Goal: Complete application form

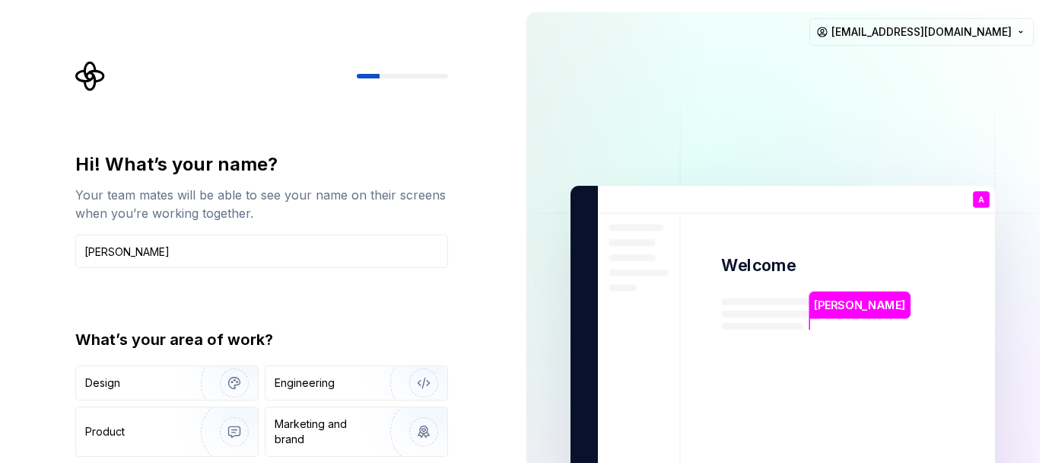
type input "[PERSON_NAME]"
click at [287, 332] on div "What’s your area of work?" at bounding box center [261, 339] width 373 height 21
click at [355, 418] on div "Marketing and brand" at bounding box center [326, 431] width 103 height 30
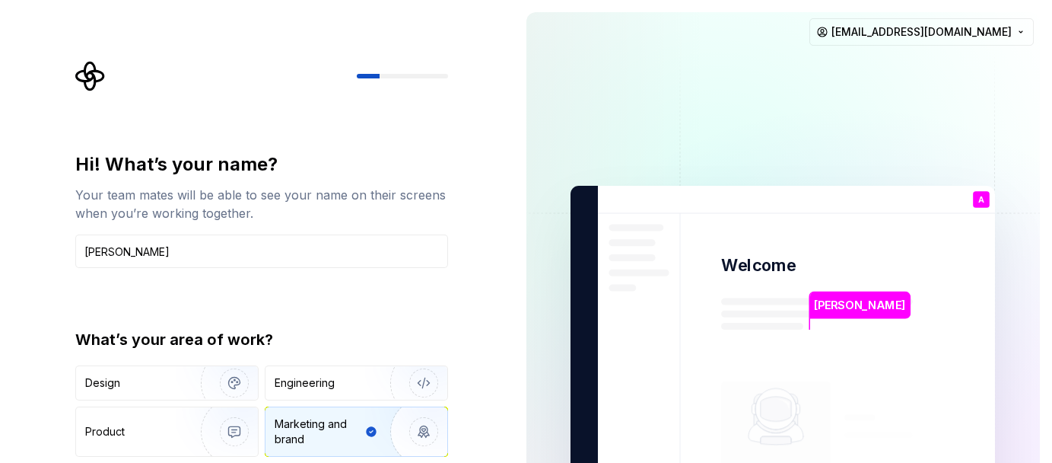
type button "Brand"
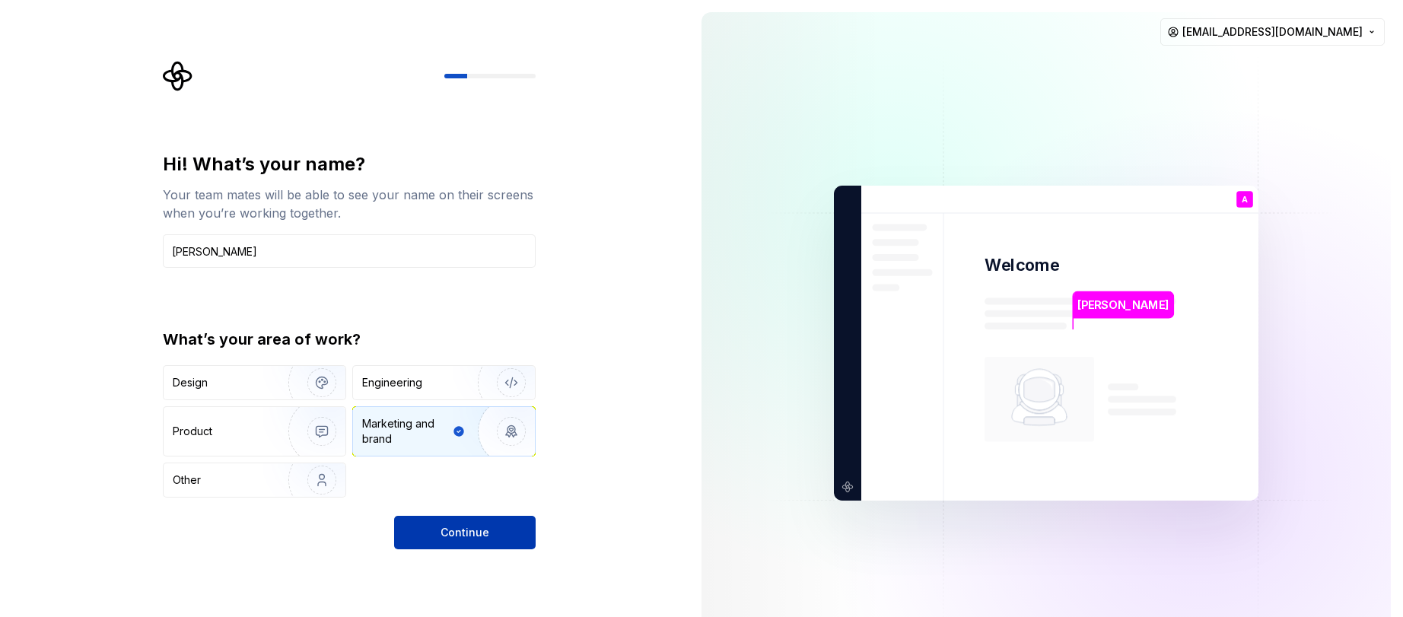
click at [478, 462] on span "Continue" at bounding box center [464, 532] width 49 height 15
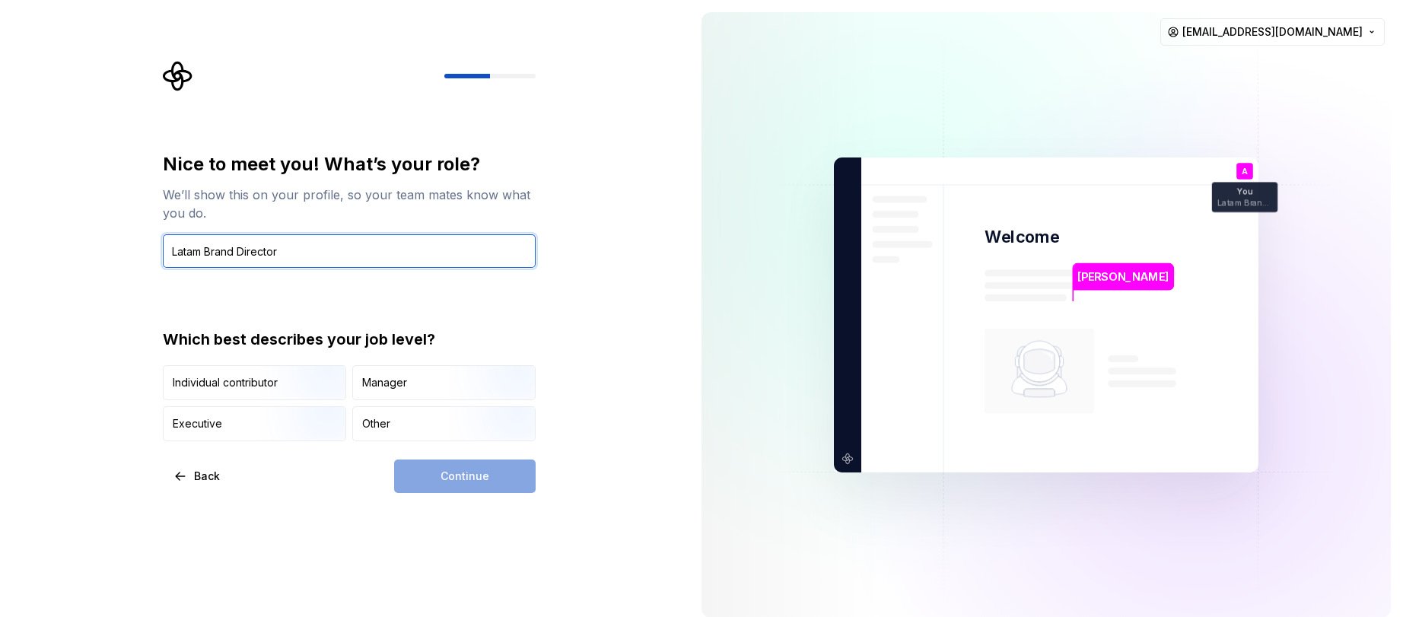
click at [329, 242] on input "Latam Brand Director" at bounding box center [349, 250] width 373 height 33
click at [328, 243] on input "Latam Brand Director" at bounding box center [349, 250] width 373 height 33
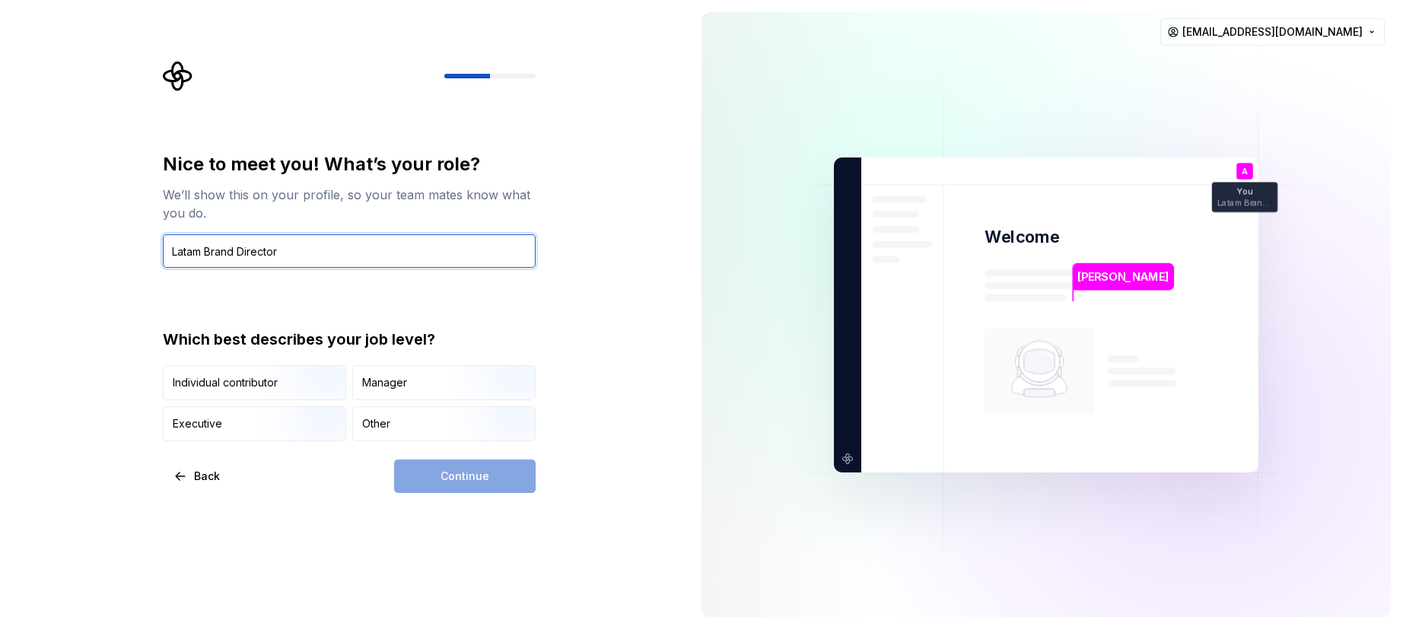
paste input "Director, Brand Marketing"
click at [171, 253] on input "Director, Brand Marketing" at bounding box center [349, 250] width 373 height 33
type input "Director, Brand Marketing"
click at [310, 462] on div "Nice to meet you! What’s your role? We’ll show this on your profile, so your te…" at bounding box center [344, 315] width 689 height 630
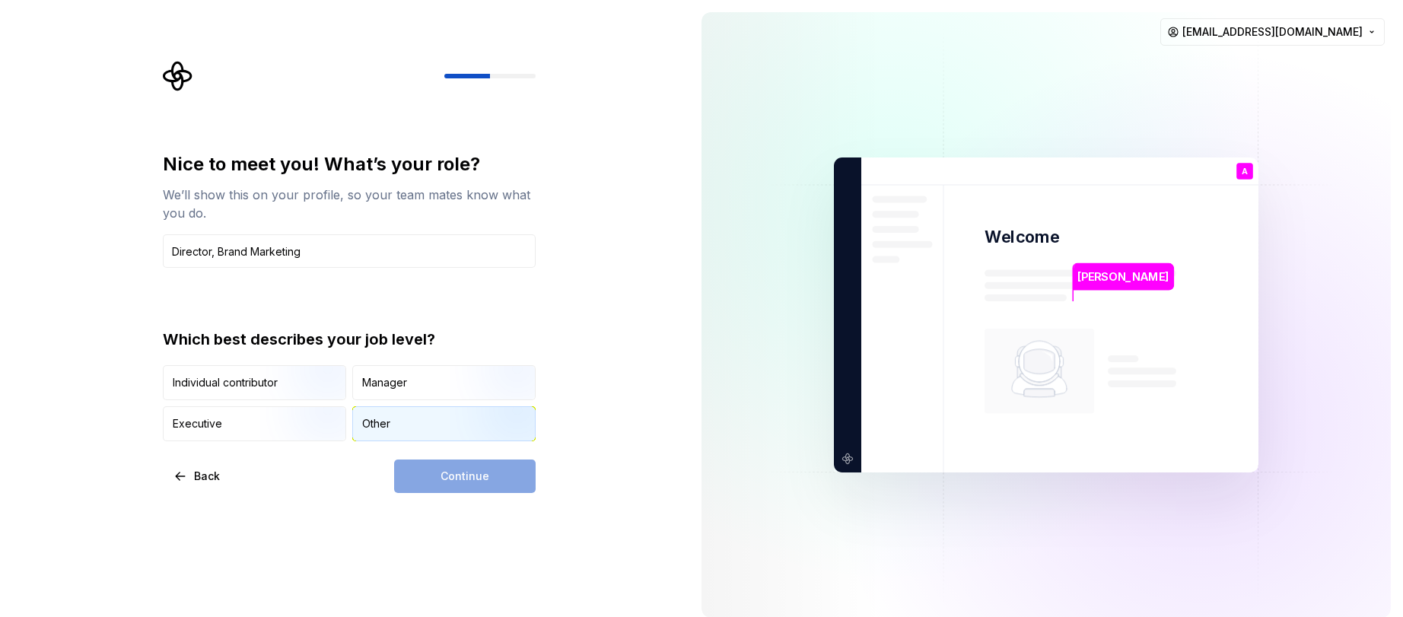
click at [378, 418] on div "Other" at bounding box center [376, 423] width 28 height 15
click at [378, 419] on div "Other" at bounding box center [376, 423] width 28 height 15
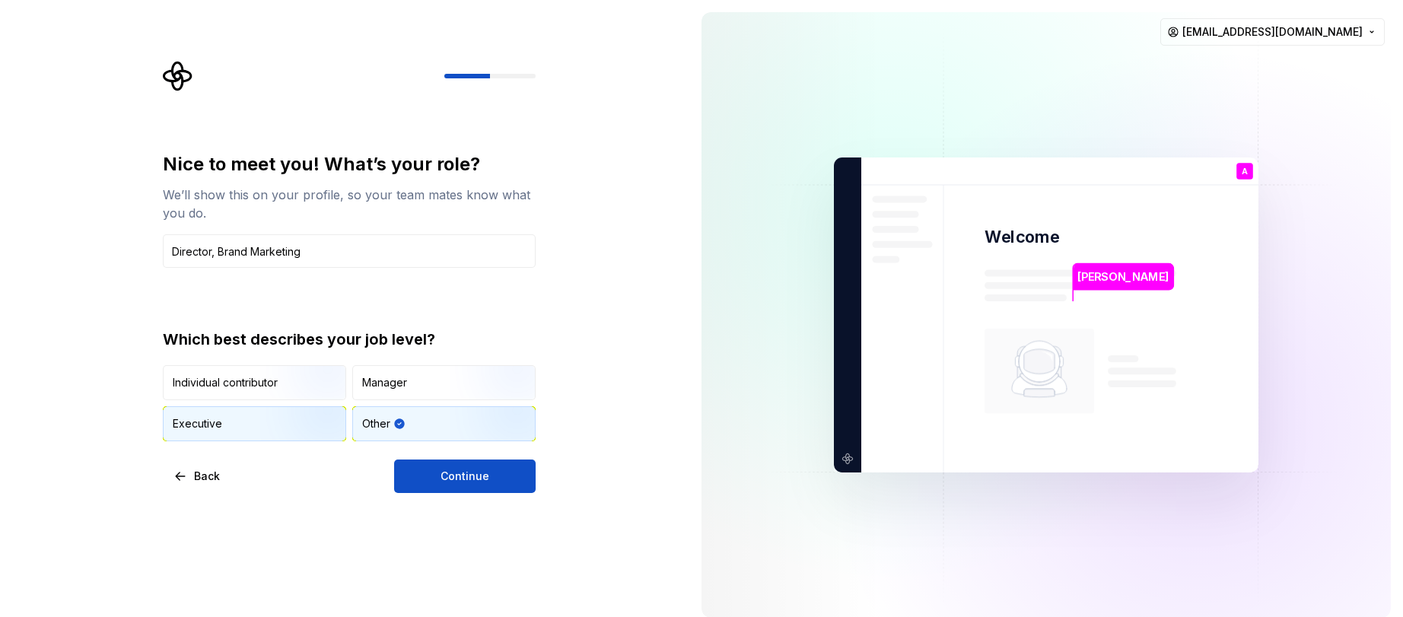
click at [274, 428] on img "button" at bounding box center [308, 443] width 97 height 102
click at [425, 462] on button "Continue" at bounding box center [465, 476] width 142 height 33
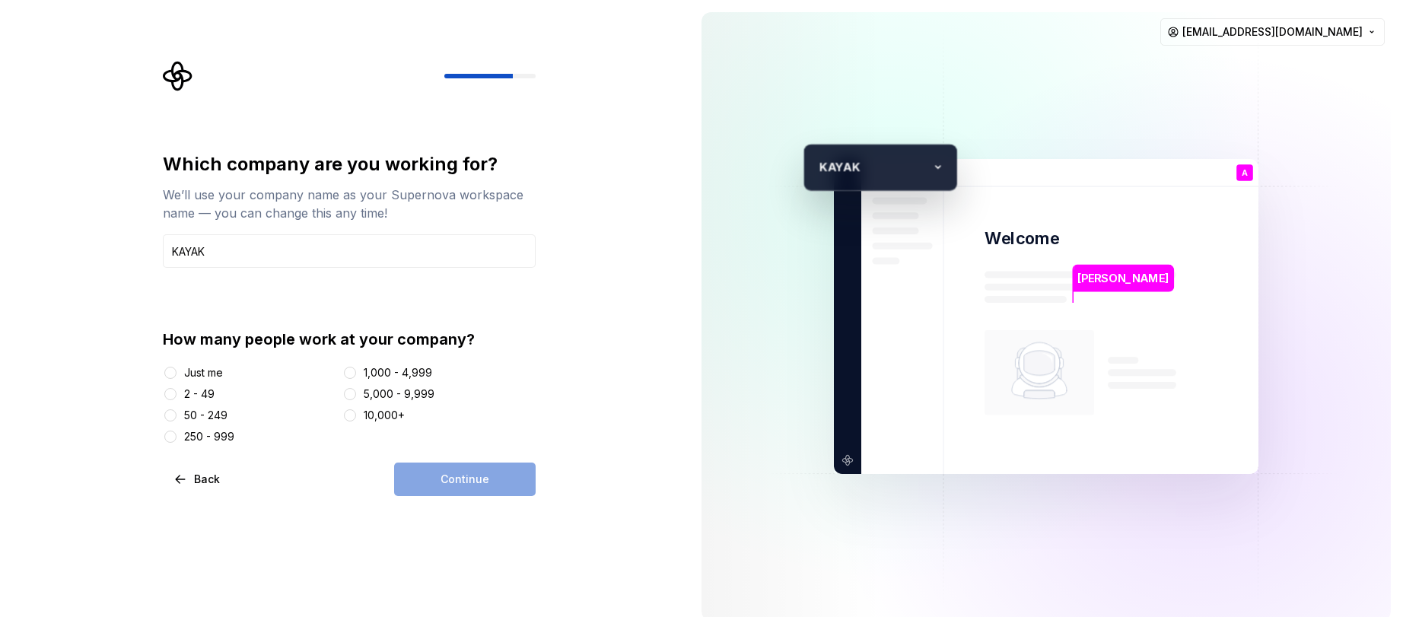
type input "KAYAK"
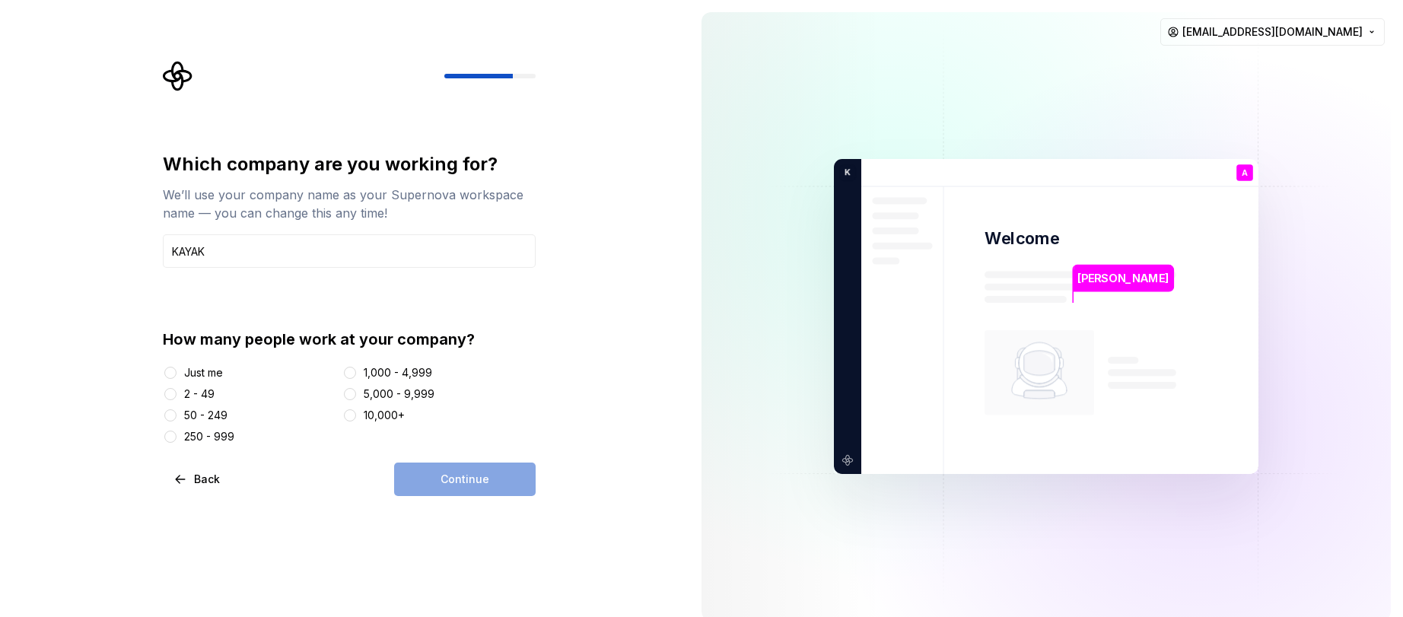
click at [447, 309] on div "Which company are you working for? We’ll use your company name as your Supernov…" at bounding box center [349, 298] width 373 height 292
click at [216, 371] on div "Just me" at bounding box center [203, 372] width 39 height 15
click at [177, 371] on button "Just me" at bounding box center [170, 373] width 12 height 12
click at [446, 462] on span "Continue" at bounding box center [464, 479] width 49 height 15
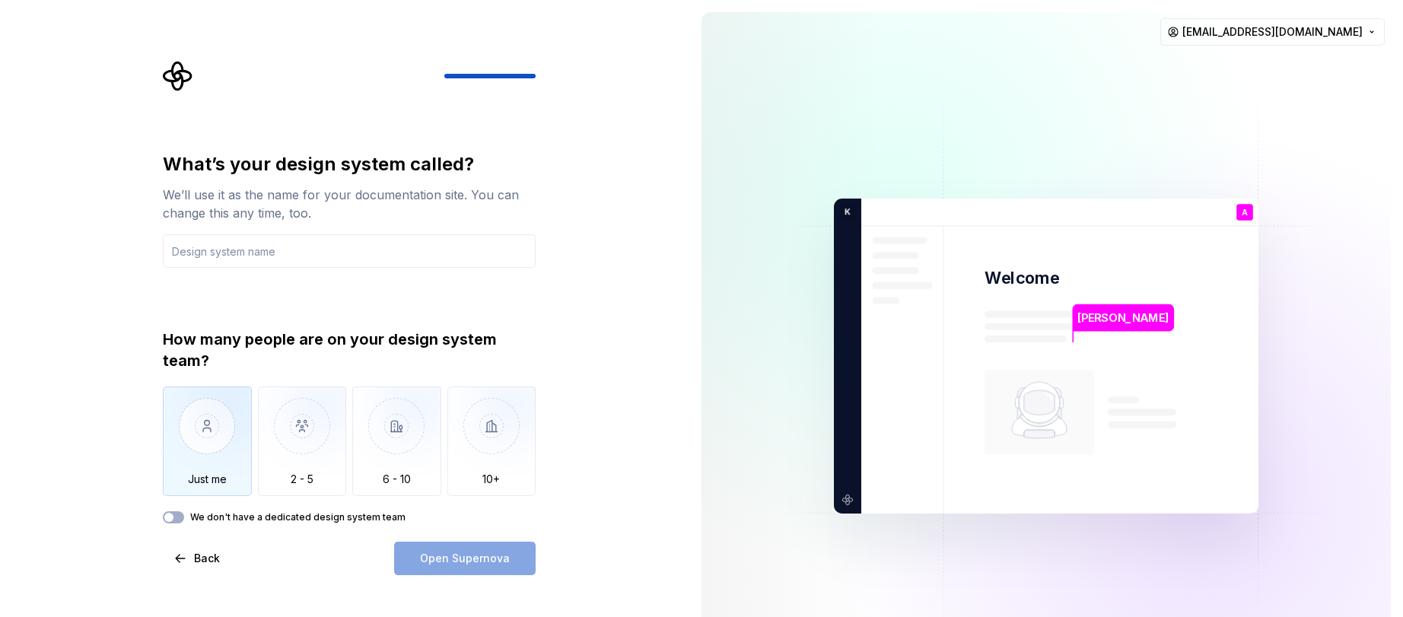
click at [193, 462] on img "button" at bounding box center [207, 437] width 89 height 102
